Goal: Task Accomplishment & Management: Manage account settings

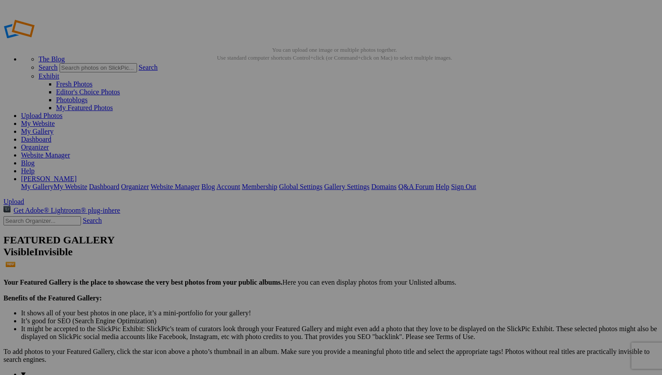
scroll to position [204, 0]
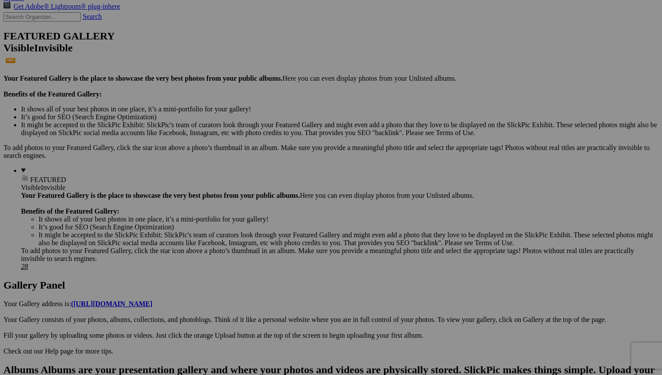
click at [273, 245] on span "Yes" at bounding box center [268, 244] width 10 height 7
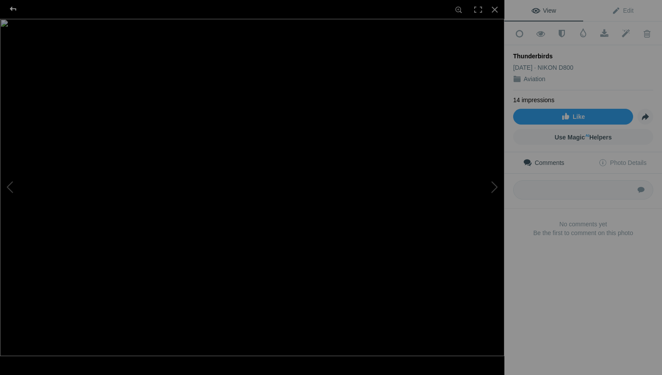
click at [11, 8] on div at bounding box center [13, 9] width 32 height 18
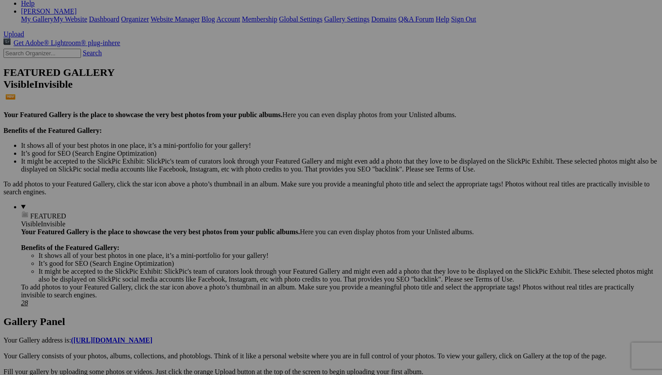
scroll to position [166, 0]
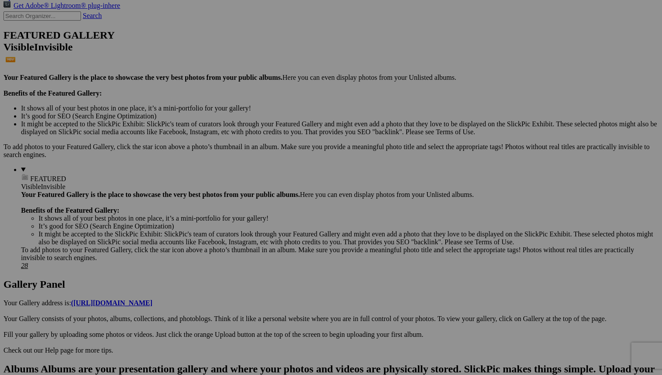
scroll to position [204, 0]
click at [273, 246] on span "Yes" at bounding box center [268, 244] width 10 height 7
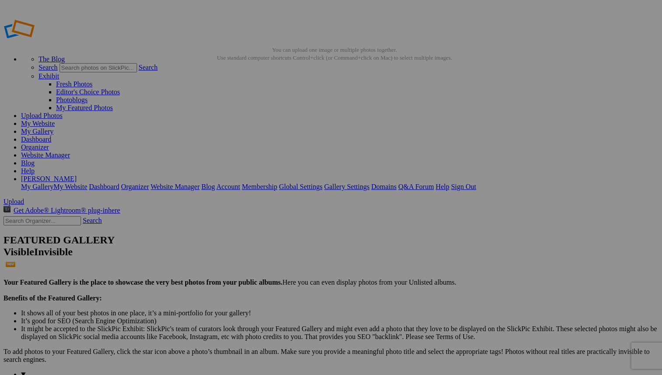
scroll to position [0, 0]
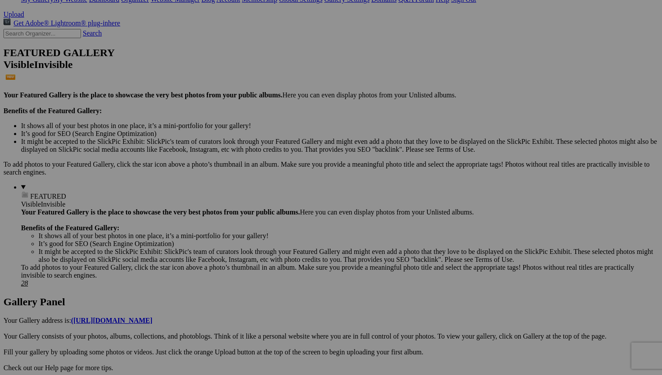
scroll to position [189, 0]
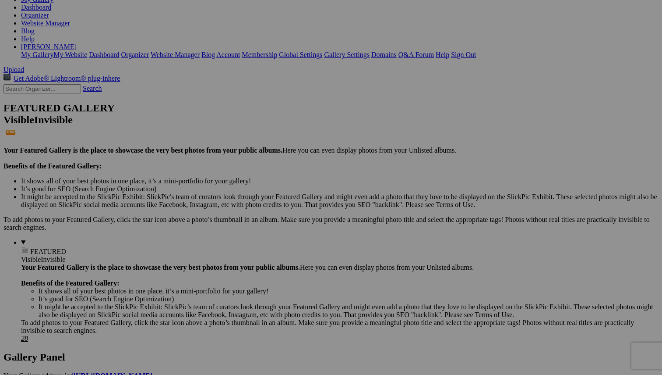
scroll to position [131, 0]
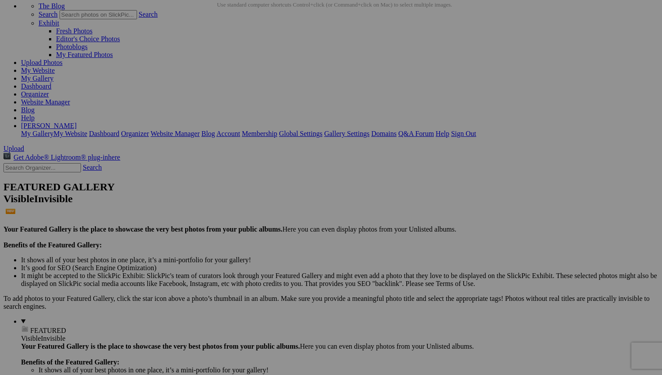
scroll to position [53, 0]
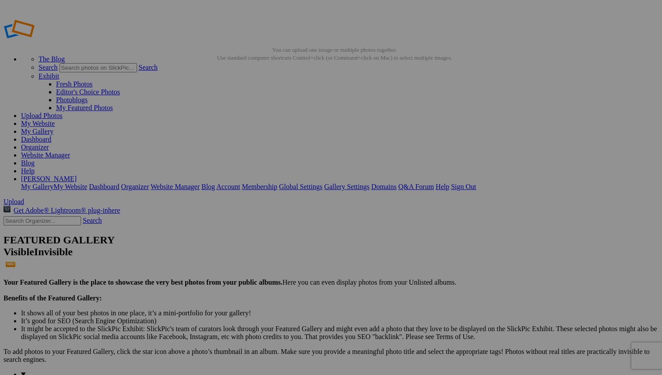
type input "_"
type input "Detroit Church Angel"
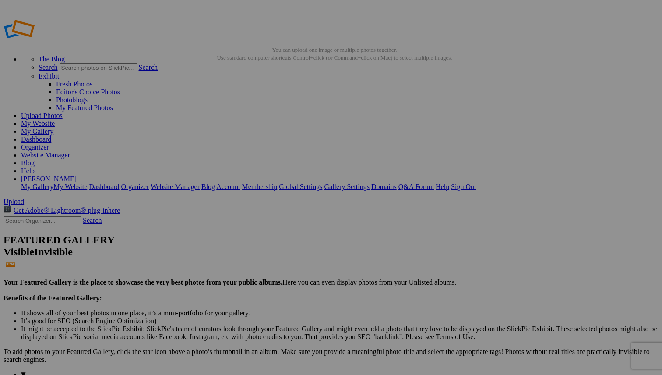
type input "H"
type input "o"
type input "Oregon Coast Stream"
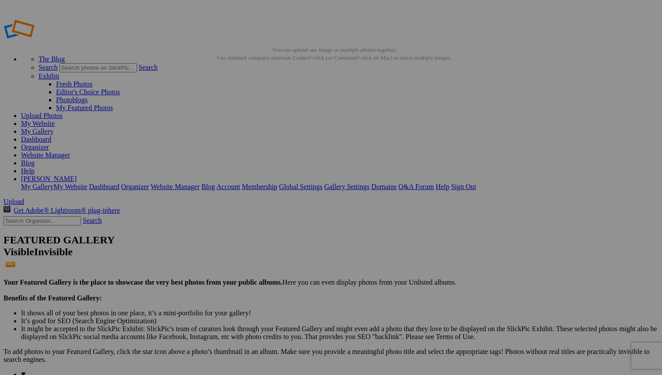
type input "P"
type input "Oregon Coast Sunset"
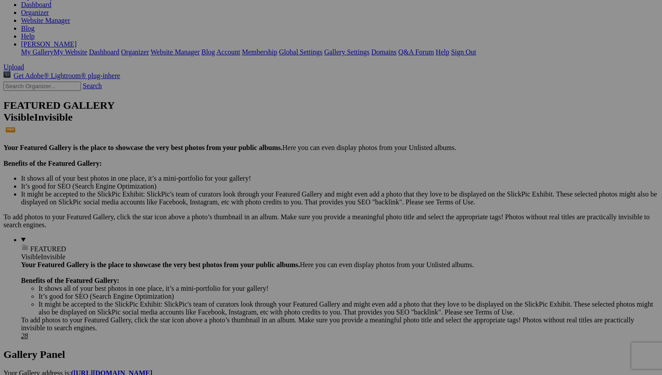
scroll to position [136, 0]
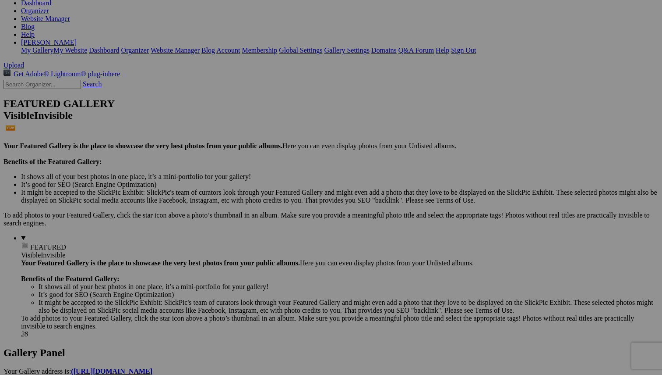
click at [273, 244] on span "Yes" at bounding box center [268, 244] width 10 height 7
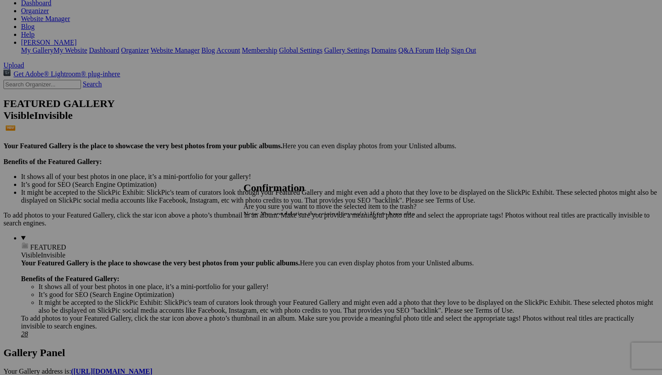
click at [273, 245] on span "Yes" at bounding box center [268, 244] width 10 height 7
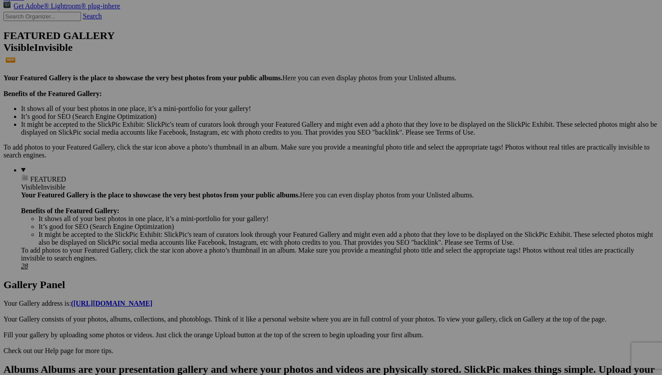
scroll to position [204, 0]
click at [273, 244] on span "Yes" at bounding box center [268, 244] width 10 height 7
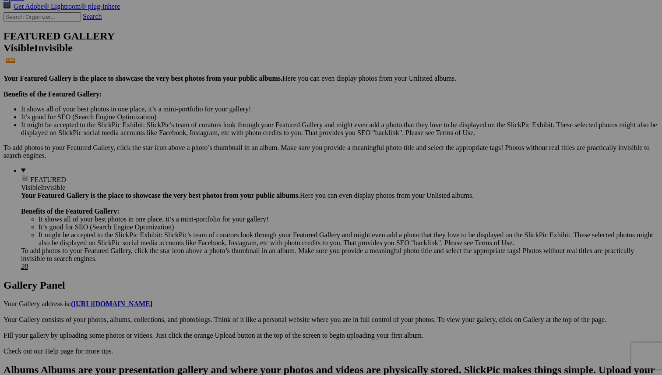
click at [273, 244] on span "Yes" at bounding box center [268, 244] width 10 height 7
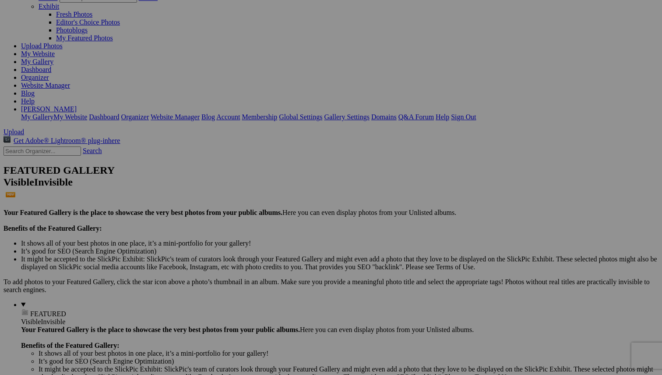
scroll to position [68, 0]
click at [273, 245] on link "Yes" at bounding box center [268, 244] width 10 height 7
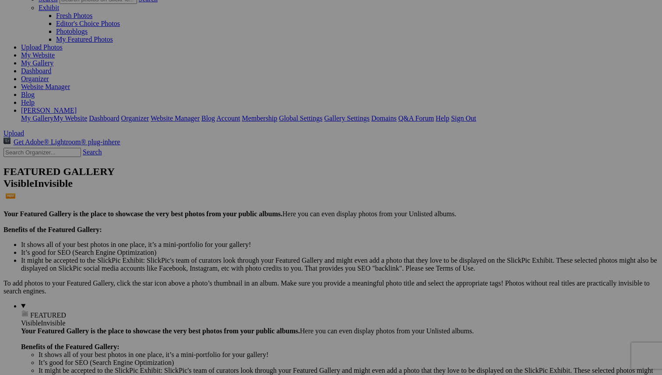
type input "Zurich Couple"
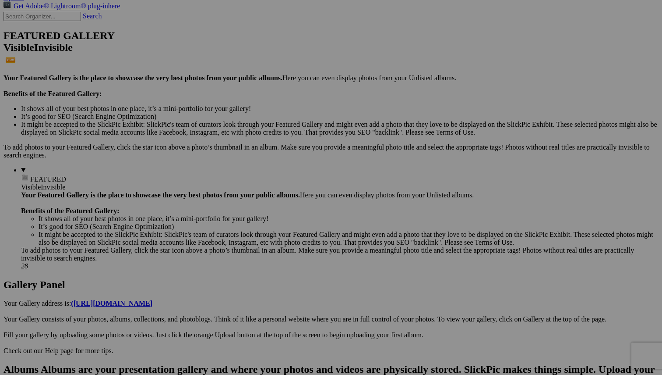
scroll to position [204, 0]
click at [273, 246] on span "Yes" at bounding box center [268, 244] width 10 height 7
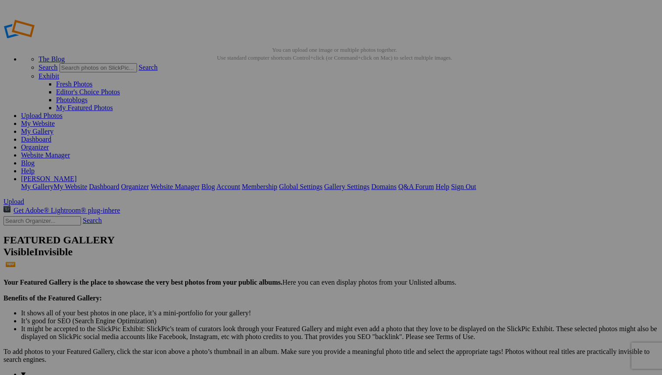
scroll to position [0, 0]
type input "P"
type input "Puerto Vallarta Mural"
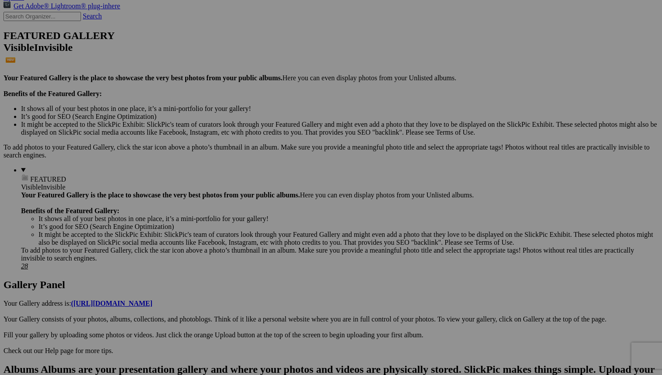
scroll to position [204, 0]
click at [273, 244] on span "Yes" at bounding box center [268, 244] width 10 height 7
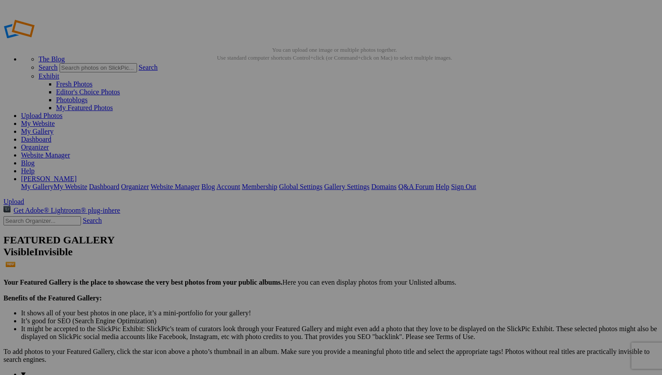
scroll to position [0, 0]
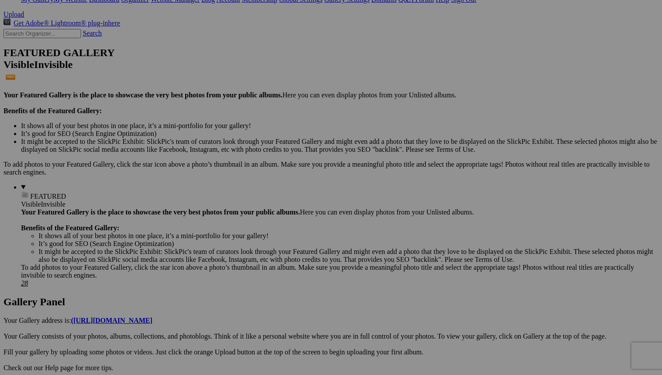
scroll to position [188, 0]
click at [273, 246] on span "Yes" at bounding box center [268, 244] width 10 height 7
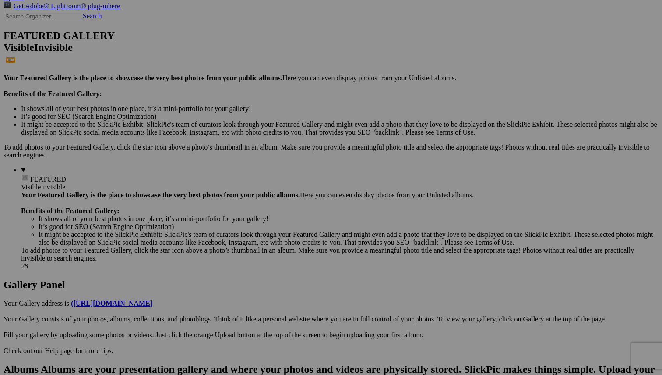
scroll to position [204, 0]
click at [273, 244] on span "Yes" at bounding box center [268, 244] width 10 height 7
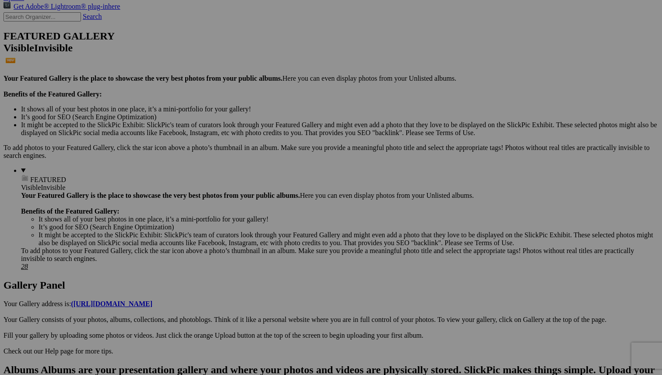
click at [273, 243] on span "Yes" at bounding box center [268, 244] width 10 height 7
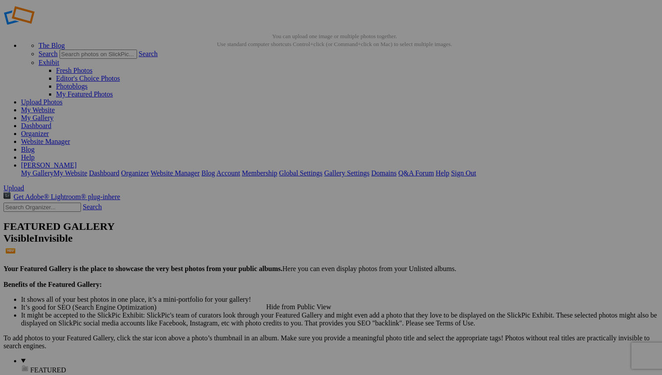
scroll to position [7, 0]
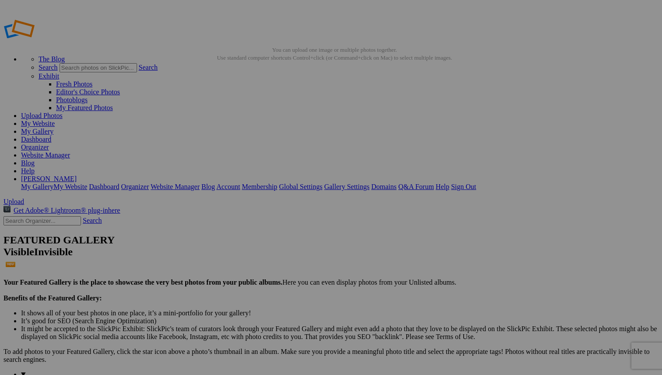
type input "J"
type input "Praising Hands"
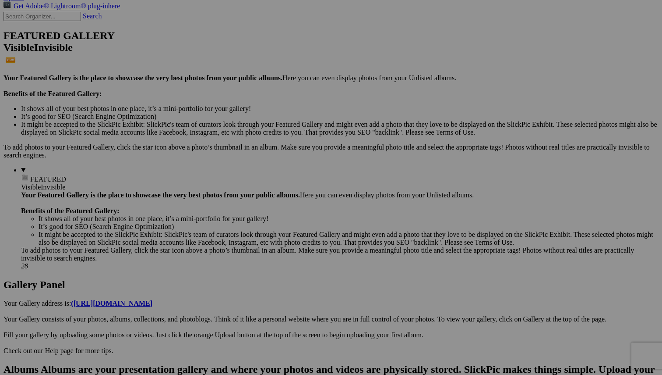
scroll to position [204, 0]
click at [273, 248] on span "Yes" at bounding box center [268, 244] width 10 height 7
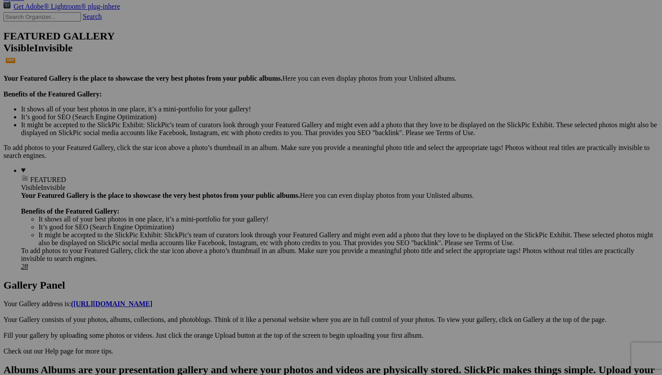
click at [273, 246] on span "Yes" at bounding box center [268, 244] width 10 height 7
click at [273, 242] on span "Yes" at bounding box center [268, 244] width 10 height 7
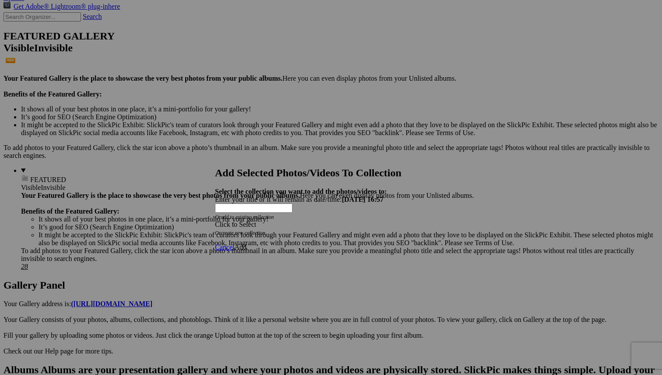
click at [234, 243] on span "Cancel" at bounding box center [224, 246] width 19 height 7
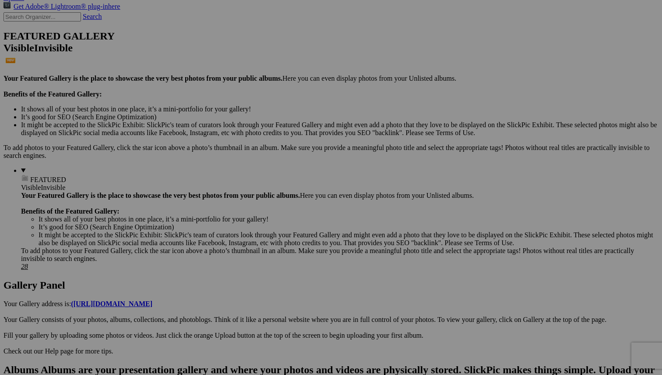
click at [273, 245] on span "Yes" at bounding box center [268, 244] width 10 height 7
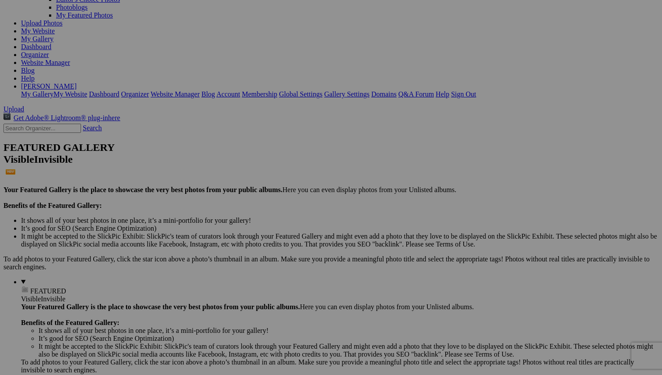
click at [273, 246] on span "Yes" at bounding box center [268, 244] width 10 height 7
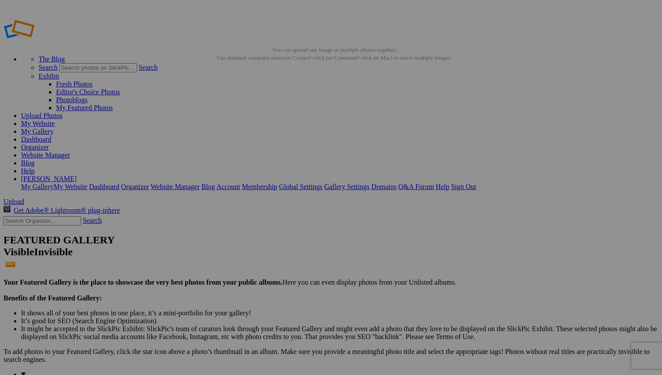
scroll to position [0, 0]
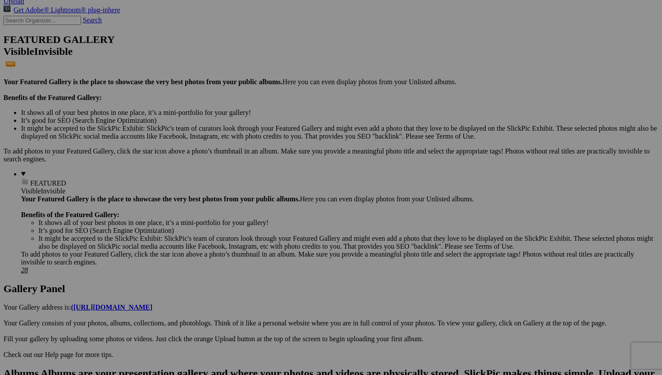
scroll to position [201, 0]
click at [273, 248] on span "Yes" at bounding box center [268, 244] width 10 height 7
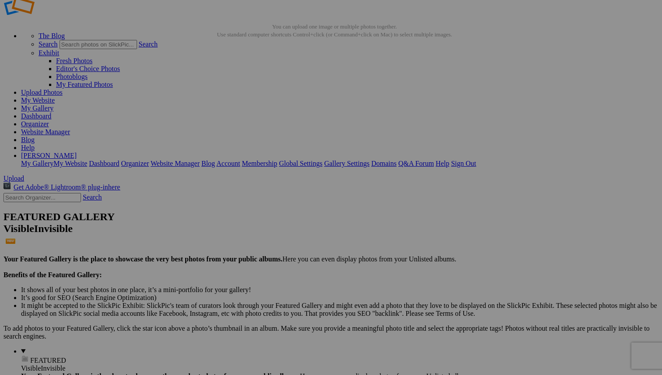
scroll to position [23, 0]
type input "Sun&Fun 2025"
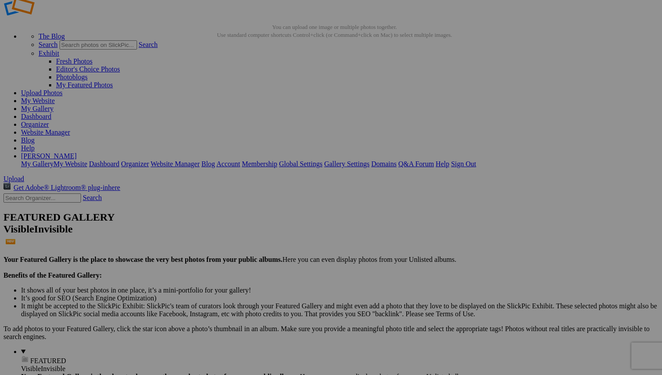
type input "Sun&Fun 2025"
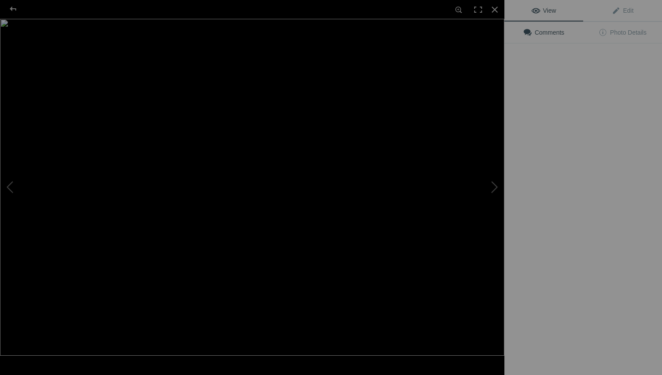
type input "Sun&Fun 2025"
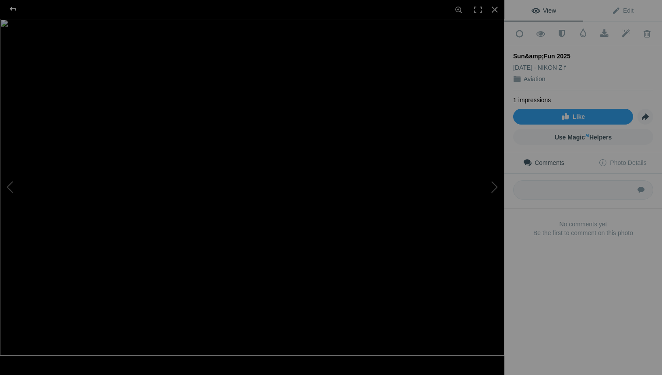
click at [13, 9] on div at bounding box center [13, 9] width 32 height 18
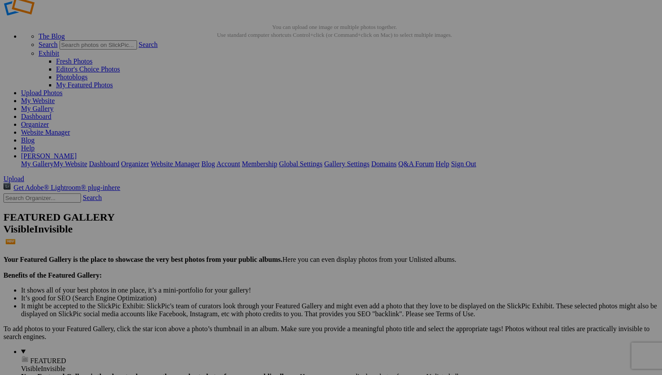
type input "0"
type input "Sun & Fun 2025"
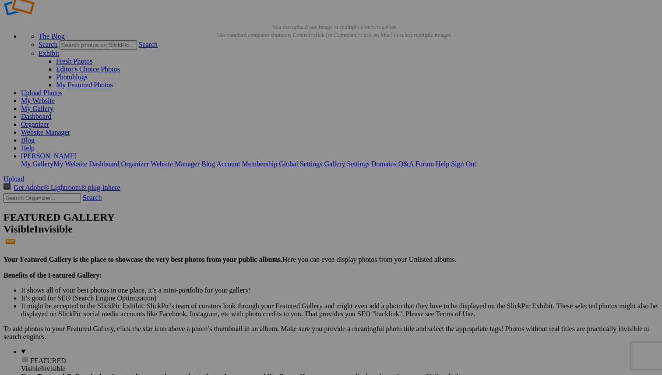
type input "Sun & Fun 2025"
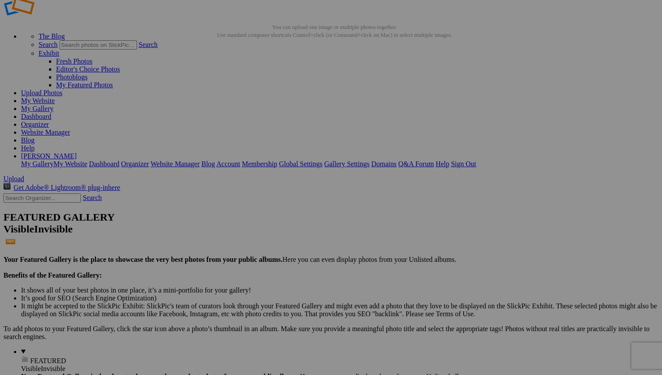
type input "Sun & Fun 2025"
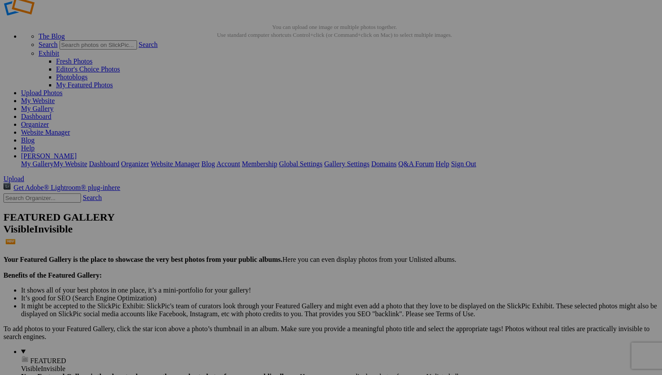
paste input "Sun & Fun 2025"
type input "Sun & Fun 2025"
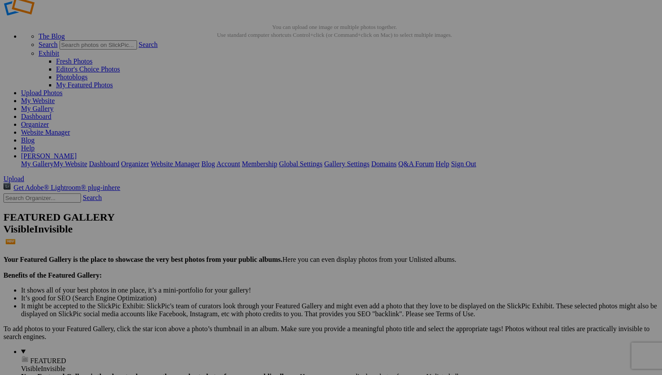
paste input "Sun & Fun 2025"
type input "Sun & Fun 2025"
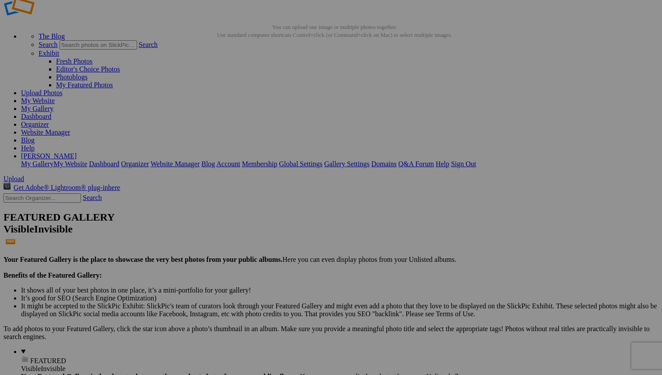
paste input "Sun & Fun 2025"
type input "Sun & Fun 2025"
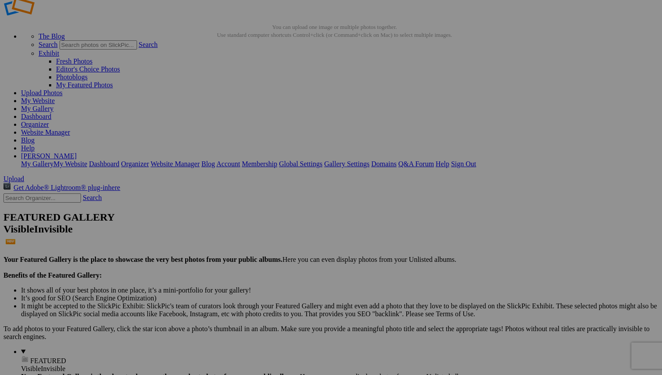
paste input "Sun & Fun 2025"
type input "Sun & Fun 2025"
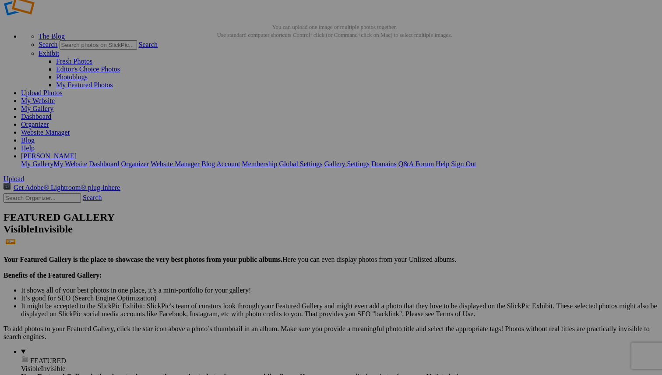
paste input "Sun & Fun 2025"
type input "Sun & Fun 2025"
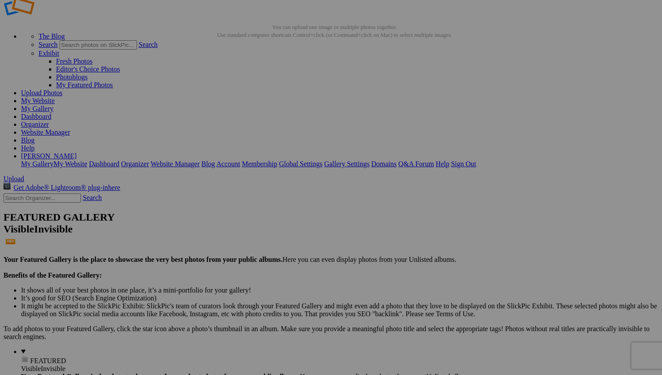
paste input "Sun & Fun 2025"
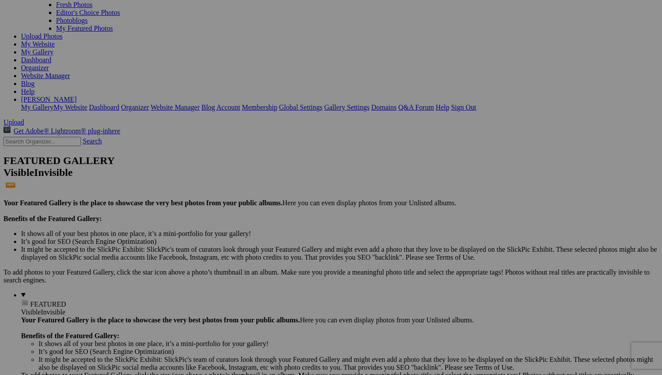
scroll to position [101, 0]
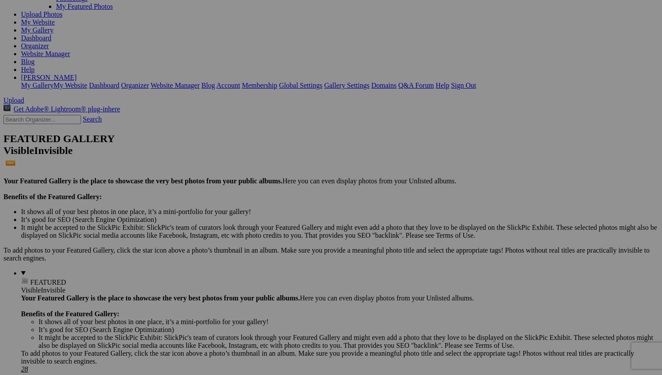
type input "Sun & Fun 2025"
paste input "Sun & Fun 2025"
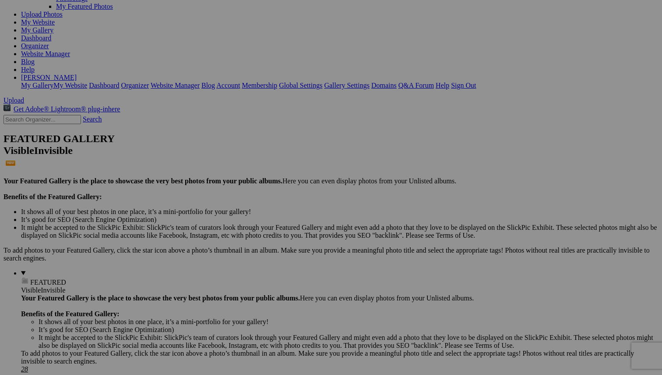
type input "Sun & Fun 2025"
paste input "Sun & Fun 2025"
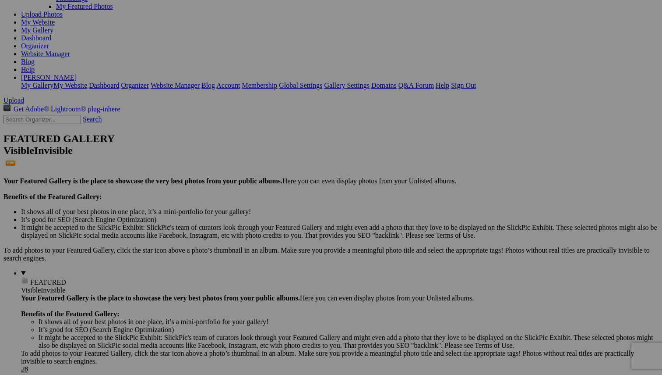
type input "Sun & Fun 2025"
paste input "Sun & Fun 2025"
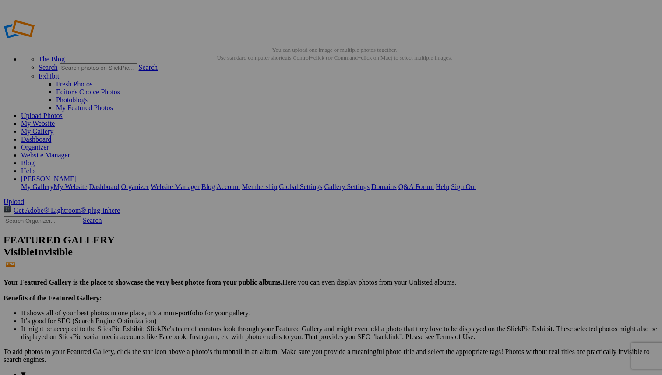
scroll to position [0, 0]
type input "Sun & Fun 2025"
click at [273, 244] on link "Yes" at bounding box center [268, 244] width 10 height 7
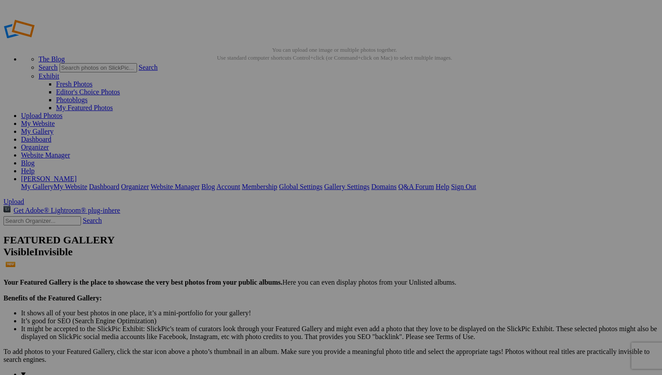
paste input "Sun & Fun 2025"
type input "Sun & Fun 2025"
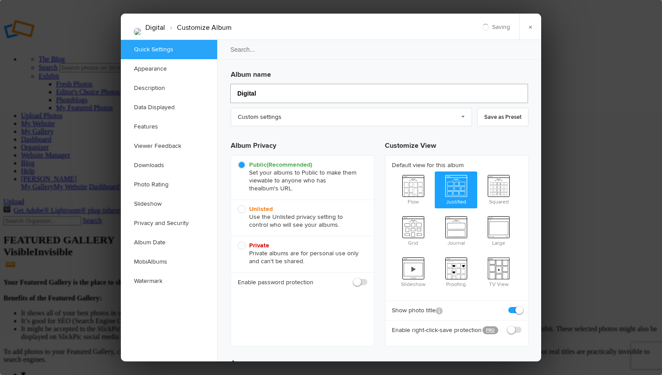
type input "Digital P"
type input "Digital"
type input "Digital Paintings"
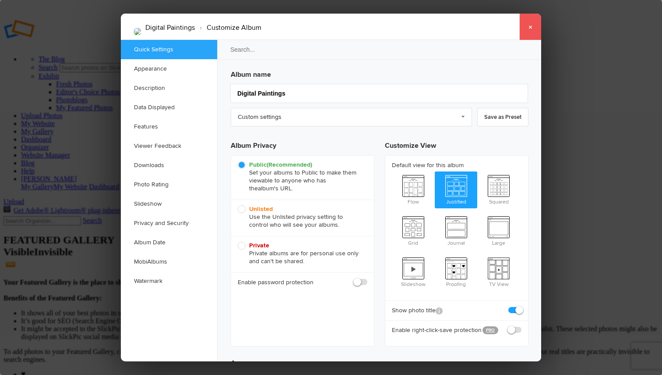
click at [531, 27] on link "×" at bounding box center [531, 27] width 22 height 26
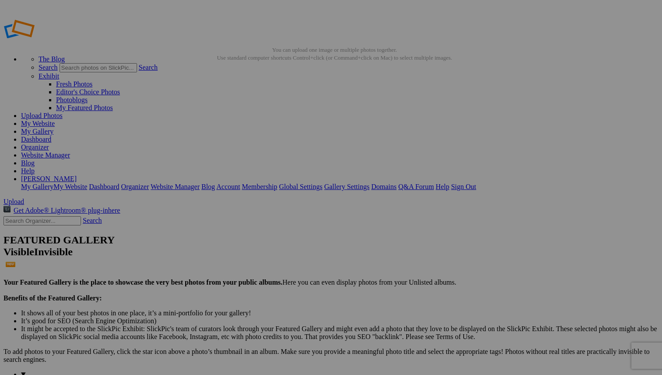
click at [70, 151] on link "Website Manager" at bounding box center [45, 154] width 49 height 7
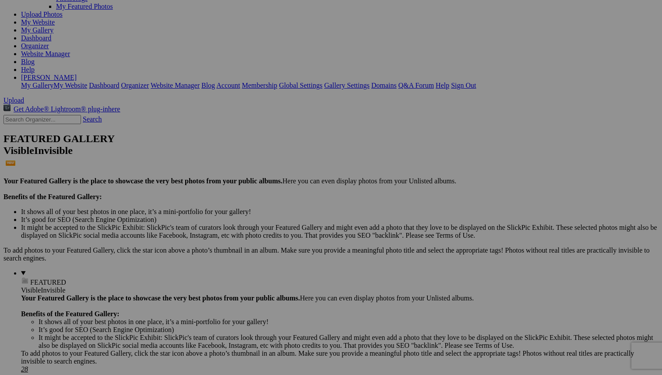
scroll to position [105, 0]
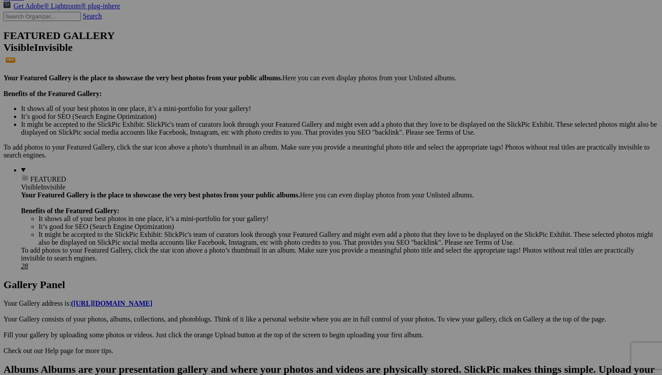
scroll to position [204, 0]
type input "_"
type input "Snowy Egret"
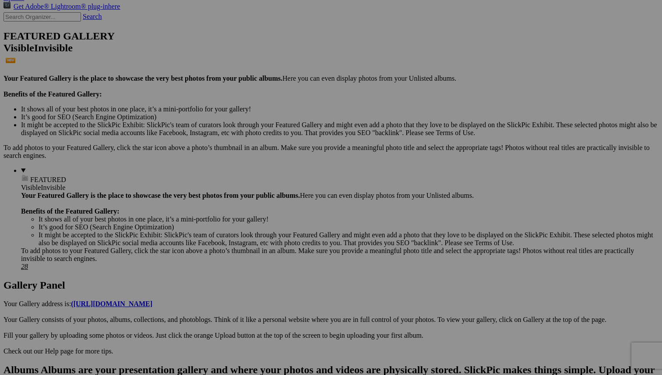
type input "[GEOGRAPHIC_DATA] Iguana"
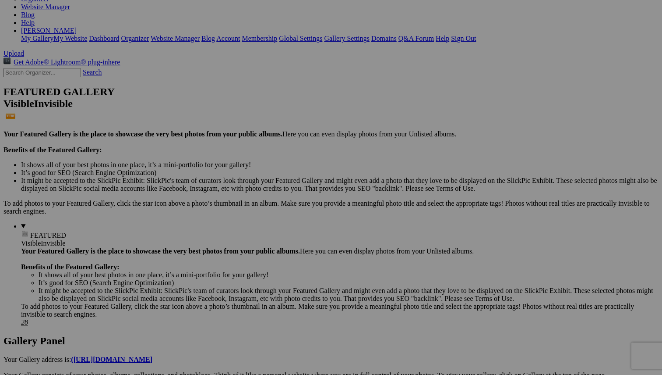
scroll to position [142, 0]
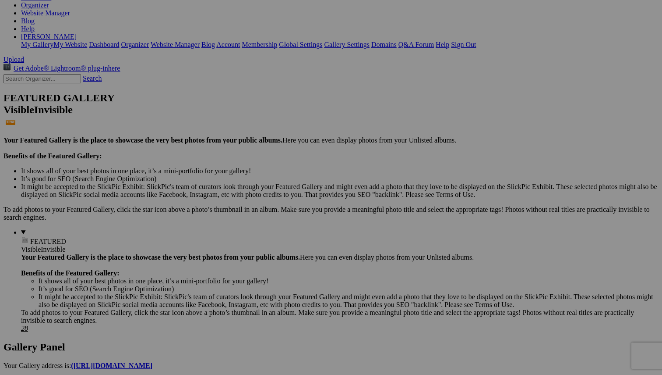
type input "GBH Attach"
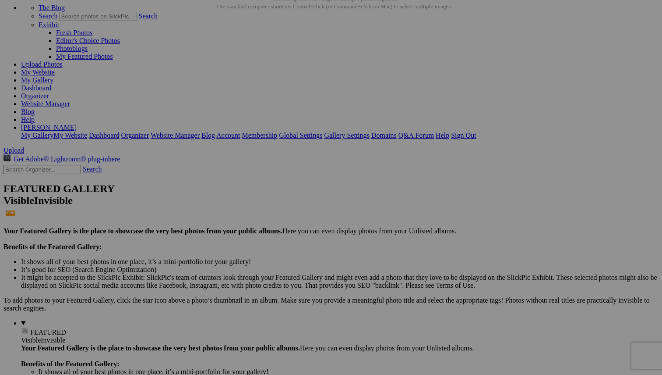
scroll to position [48, 0]
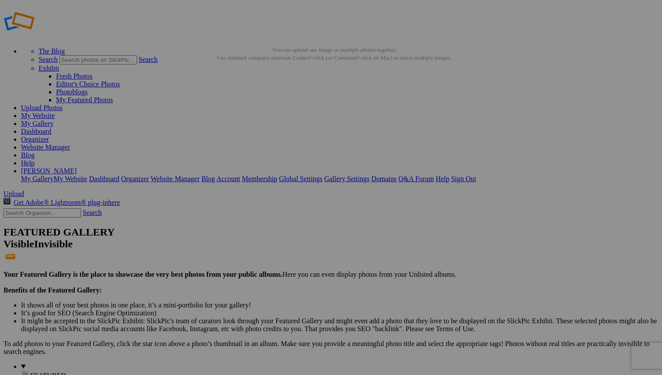
type input "P"
type input "KMP Woodpecker"
type input "P"
type input "KMP Cardinal"
